Goal: Check status: Check status

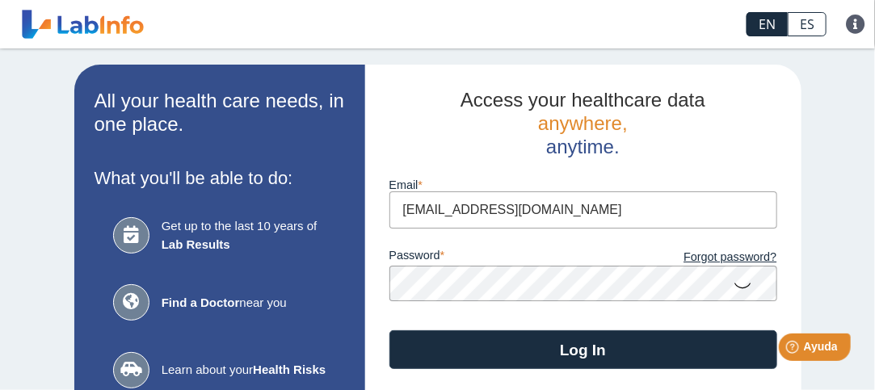
type input "[EMAIL_ADDRESS][DOMAIN_NAME]"
click at [389, 330] on button "Log In" at bounding box center [583, 349] width 388 height 39
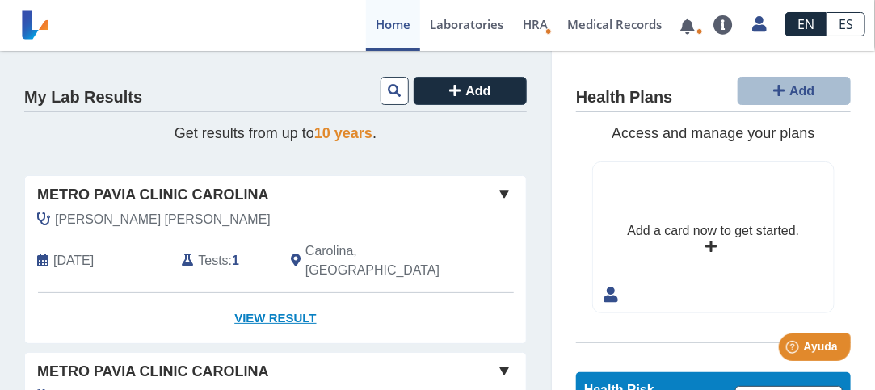
click at [286, 301] on link "View Result" at bounding box center [275, 318] width 501 height 51
